Goal: Information Seeking & Learning: Learn about a topic

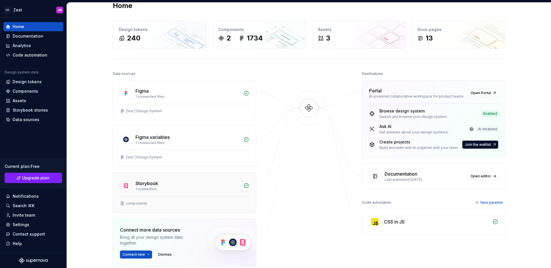
scroll to position [4, 0]
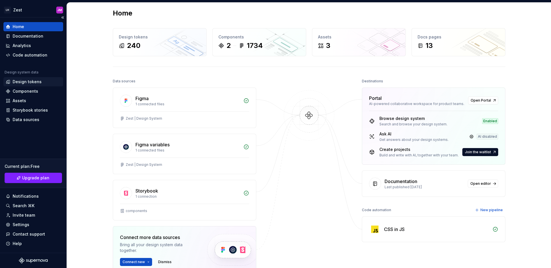
click at [32, 84] on div "Design tokens" at bounding box center [27, 82] width 29 height 6
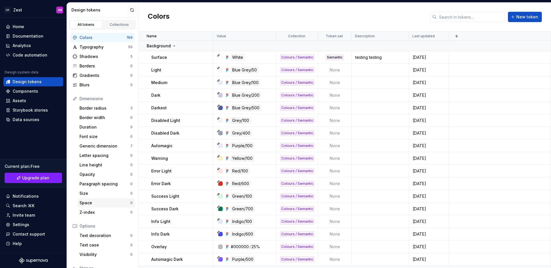
click at [101, 203] on div "Space" at bounding box center [104, 203] width 51 height 6
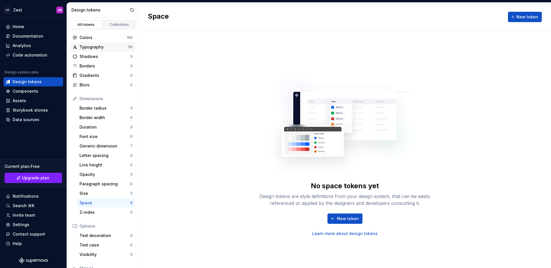
click at [106, 49] on div "Typography" at bounding box center [103, 47] width 48 height 6
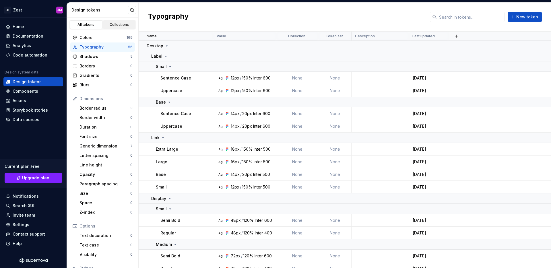
click at [114, 24] on div "Collections" at bounding box center [119, 24] width 29 height 5
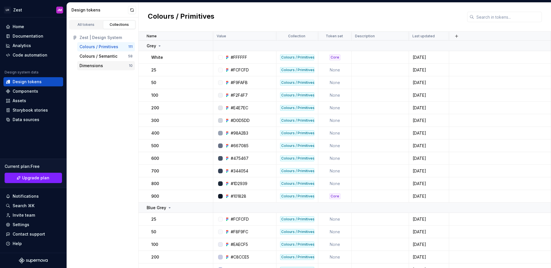
click at [102, 69] on div "Dimensions 10" at bounding box center [106, 65] width 58 height 9
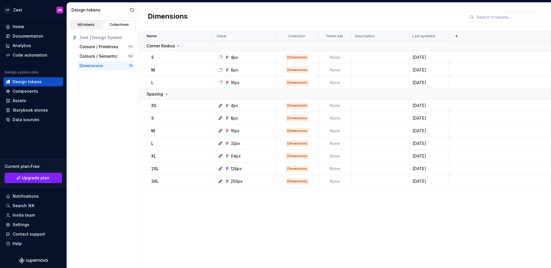
click at [91, 26] on div "All tokens" at bounding box center [86, 24] width 29 height 5
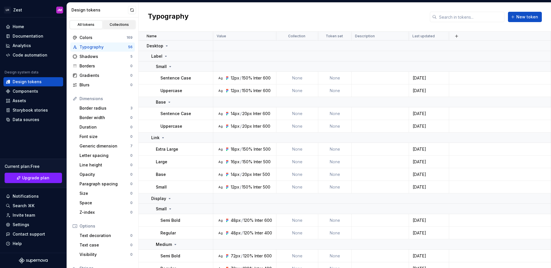
click at [115, 25] on div "Collections" at bounding box center [119, 24] width 29 height 5
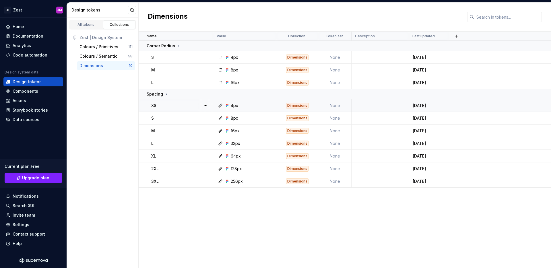
click at [423, 105] on div "[DATE]" at bounding box center [428, 106] width 39 height 6
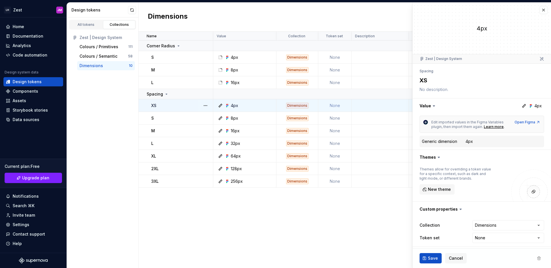
click at [362, 104] on td at bounding box center [379, 105] width 57 height 13
click at [542, 10] on button "button" at bounding box center [543, 8] width 8 height 8
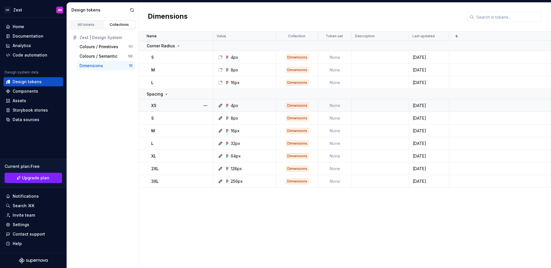
click at [220, 106] on icon at bounding box center [220, 105] width 3 height 3
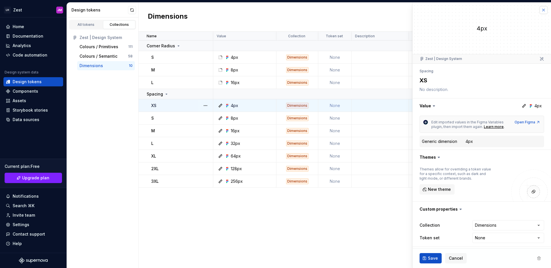
click at [542, 9] on button "button" at bounding box center [543, 10] width 8 height 8
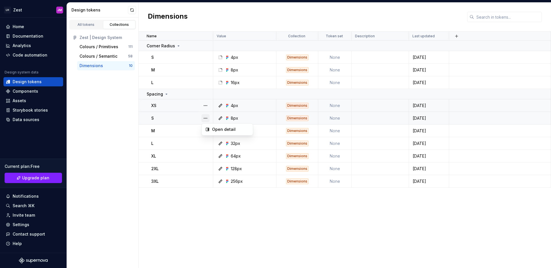
click at [206, 119] on button "button" at bounding box center [205, 118] width 8 height 8
click at [216, 130] on div "Open detail" at bounding box center [230, 129] width 37 height 6
type textarea "*"
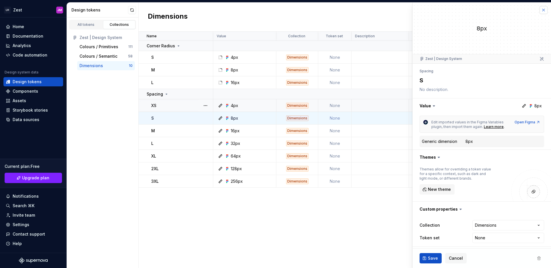
click at [539, 12] on button "button" at bounding box center [543, 10] width 8 height 8
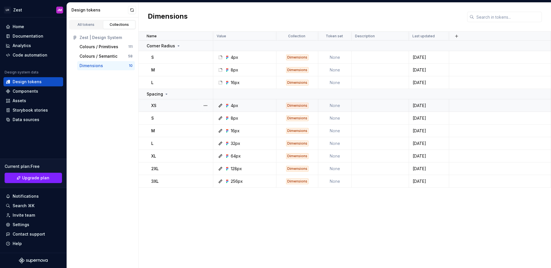
drag, startPoint x: 75, startPoint y: 65, endPoint x: 106, endPoint y: 65, distance: 30.7
click at [103, 64] on div "Colours / Primitives 111 Colours / Semantic 58 Dimensions 10" at bounding box center [102, 56] width 65 height 28
drag, startPoint x: 102, startPoint y: 73, endPoint x: 83, endPoint y: 65, distance: 20.6
click at [84, 63] on div "All tokens Collections Zest | Design System Colours / Primitives 111 Colours / …" at bounding box center [103, 142] width 72 height 250
drag, startPoint x: 75, startPoint y: 64, endPoint x: 101, endPoint y: 67, distance: 25.8
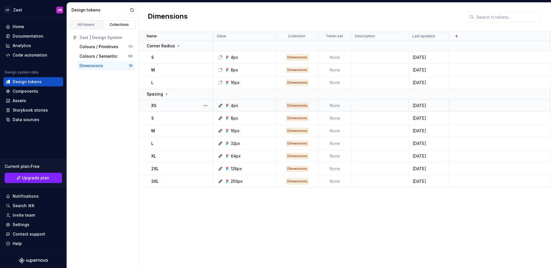
click at [100, 67] on div "Colours / Primitives 111 Colours / Semantic 58 Dimensions 10" at bounding box center [102, 56] width 65 height 28
click at [181, 17] on h2 "Dimensions" at bounding box center [168, 17] width 40 height 10
copy h2 "Dimensions"
